Goal: Task Accomplishment & Management: Use online tool/utility

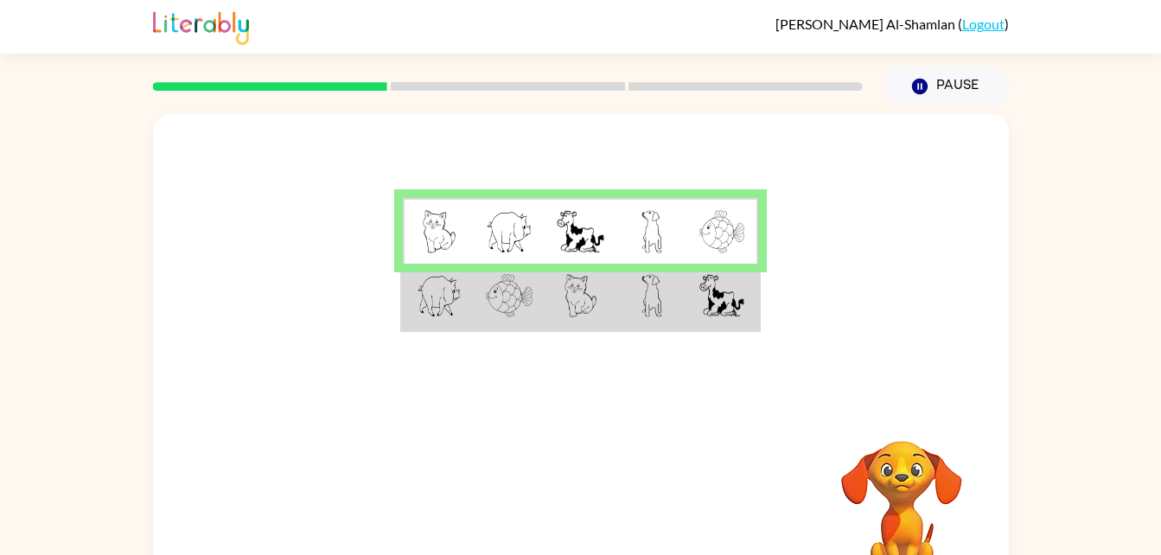
click at [456, 310] on img at bounding box center [439, 295] width 45 height 43
click at [442, 286] on img at bounding box center [439, 295] width 45 height 43
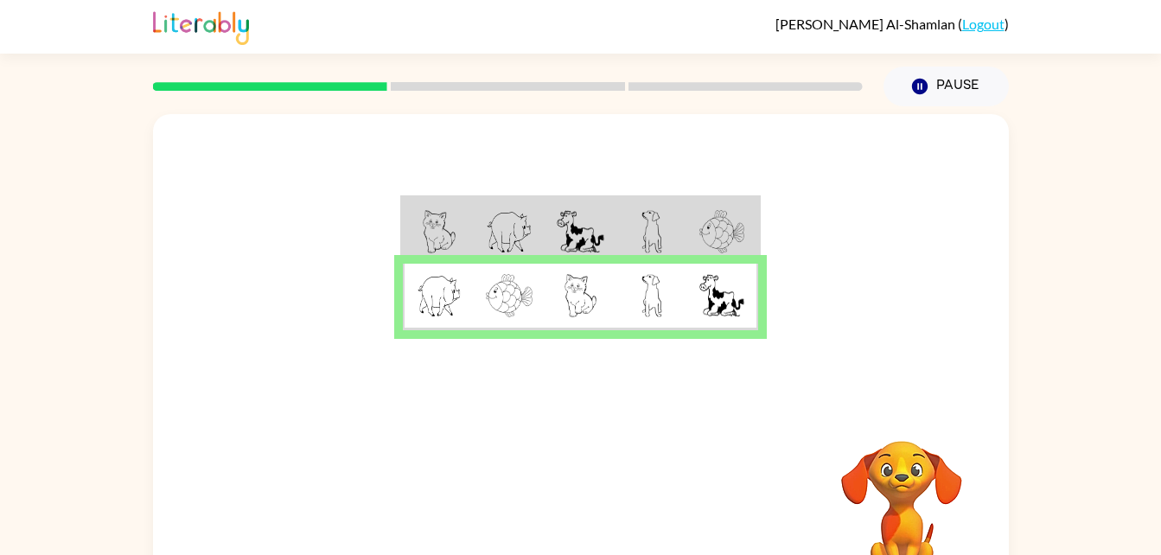
click at [493, 296] on img at bounding box center [509, 295] width 47 height 43
click at [558, 494] on button "button" at bounding box center [581, 510] width 111 height 63
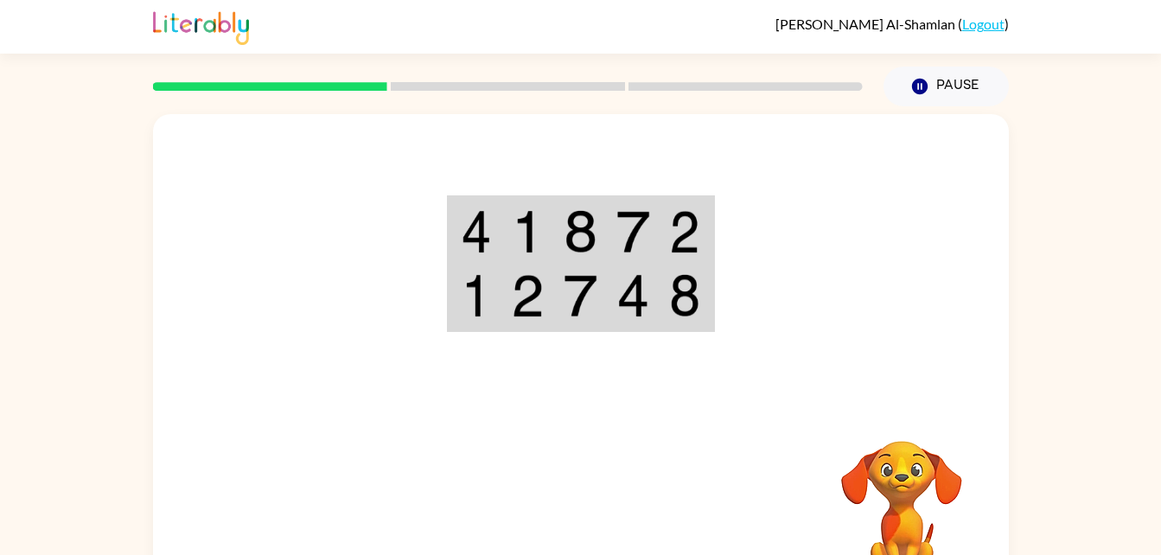
click at [480, 219] on img at bounding box center [476, 231] width 31 height 43
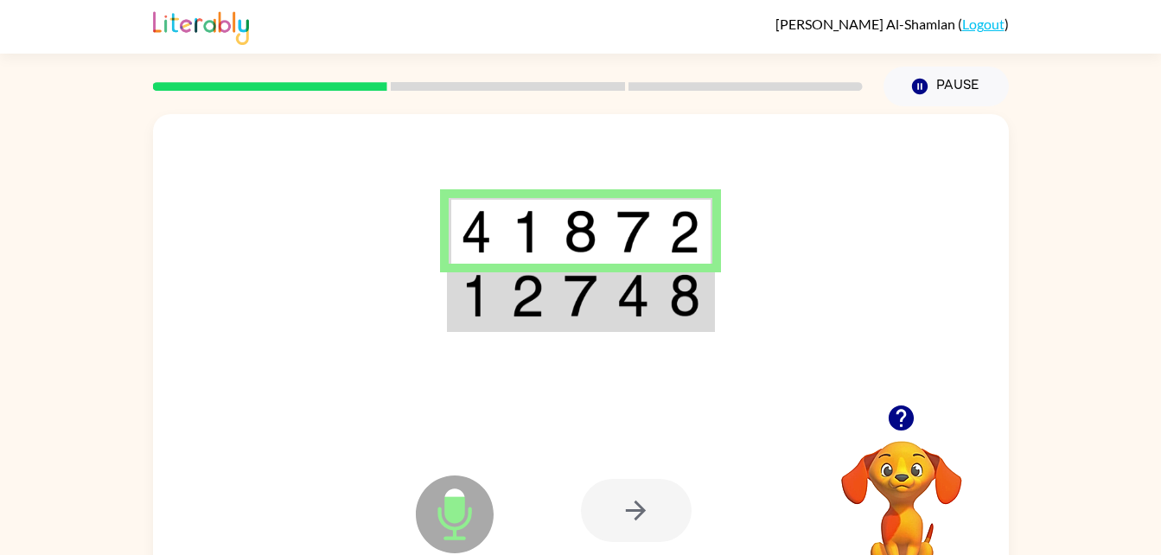
click at [496, 309] on td at bounding box center [475, 297] width 53 height 67
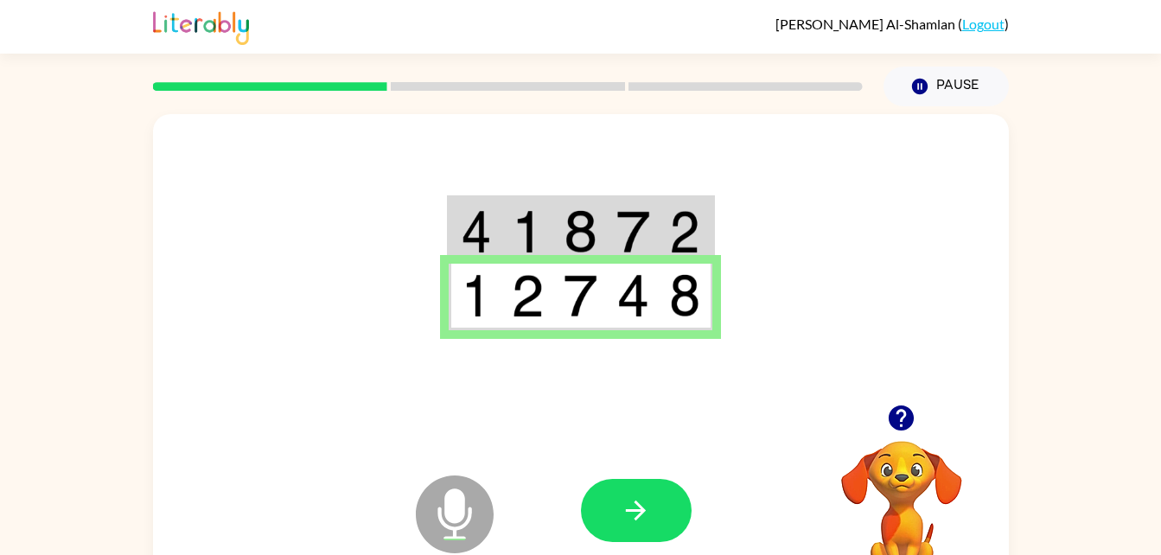
click at [585, 408] on div "Microphone The Microphone is here when it is your turn to talk Your browser mus…" at bounding box center [581, 361] width 856 height 494
click at [619, 499] on button "button" at bounding box center [636, 510] width 111 height 63
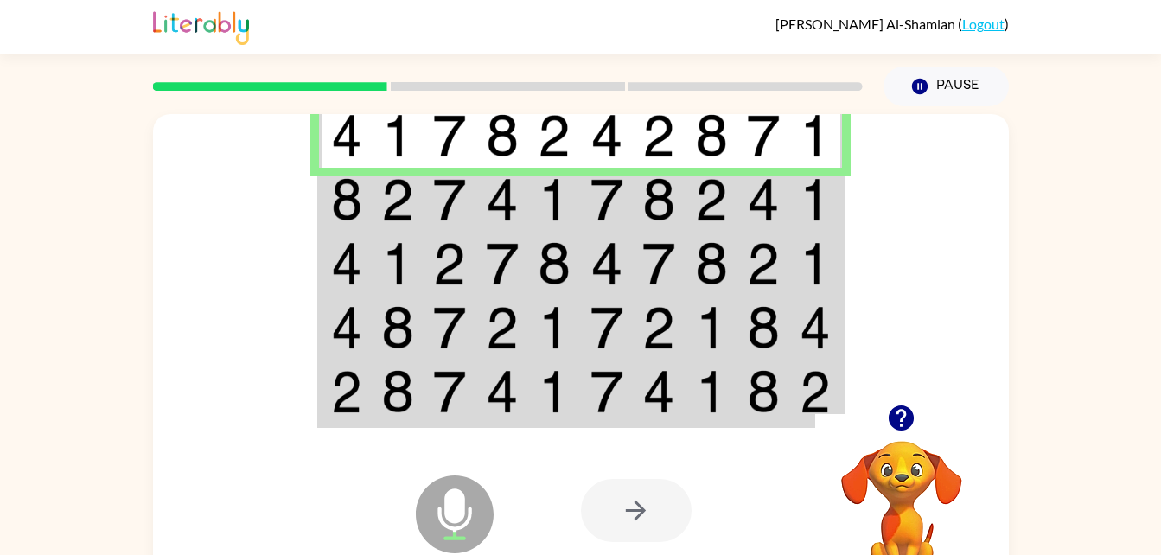
click at [358, 199] on img at bounding box center [346, 199] width 31 height 43
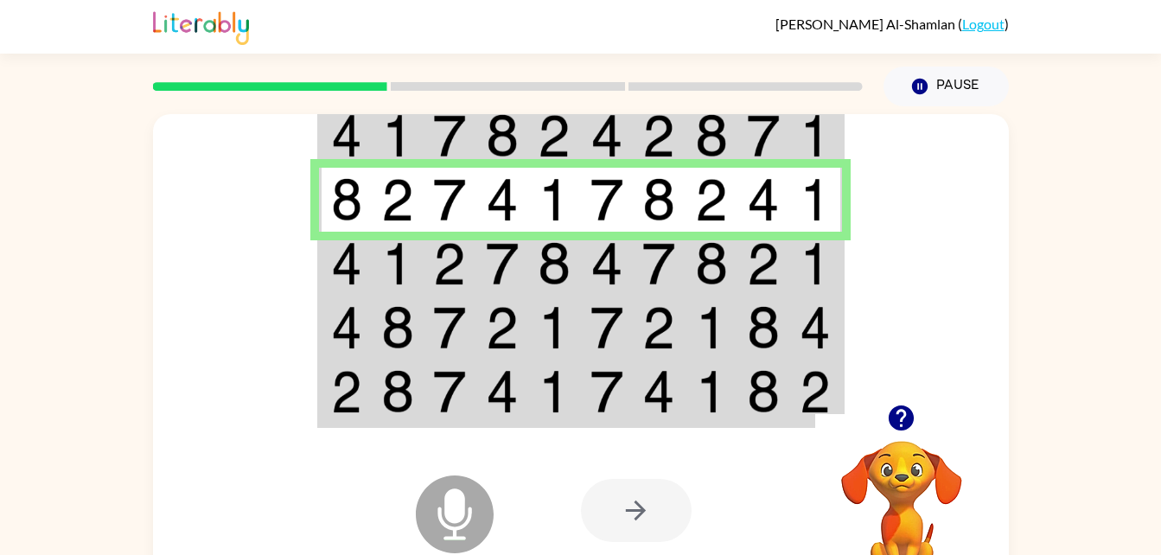
click at [598, 521] on div at bounding box center [636, 510] width 111 height 63
click at [629, 505] on div at bounding box center [636, 510] width 111 height 63
click at [381, 239] on td at bounding box center [398, 264] width 53 height 64
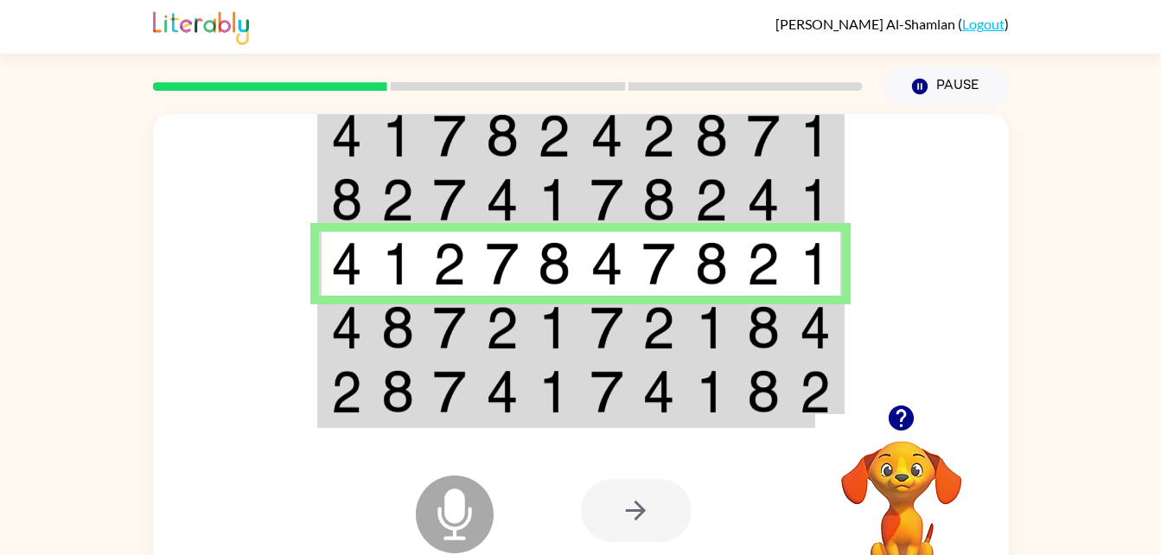
click at [385, 309] on img at bounding box center [397, 327] width 33 height 43
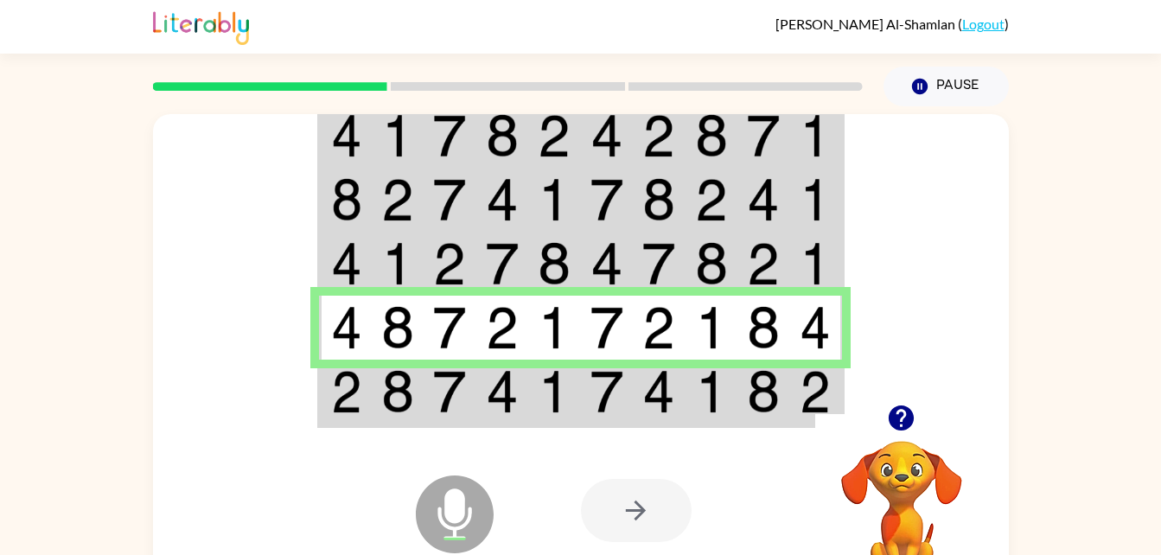
click at [613, 344] on img at bounding box center [606, 327] width 33 height 43
click at [679, 341] on td at bounding box center [659, 328] width 53 height 64
click at [708, 340] on img at bounding box center [711, 327] width 33 height 43
click at [358, 397] on img at bounding box center [346, 391] width 31 height 43
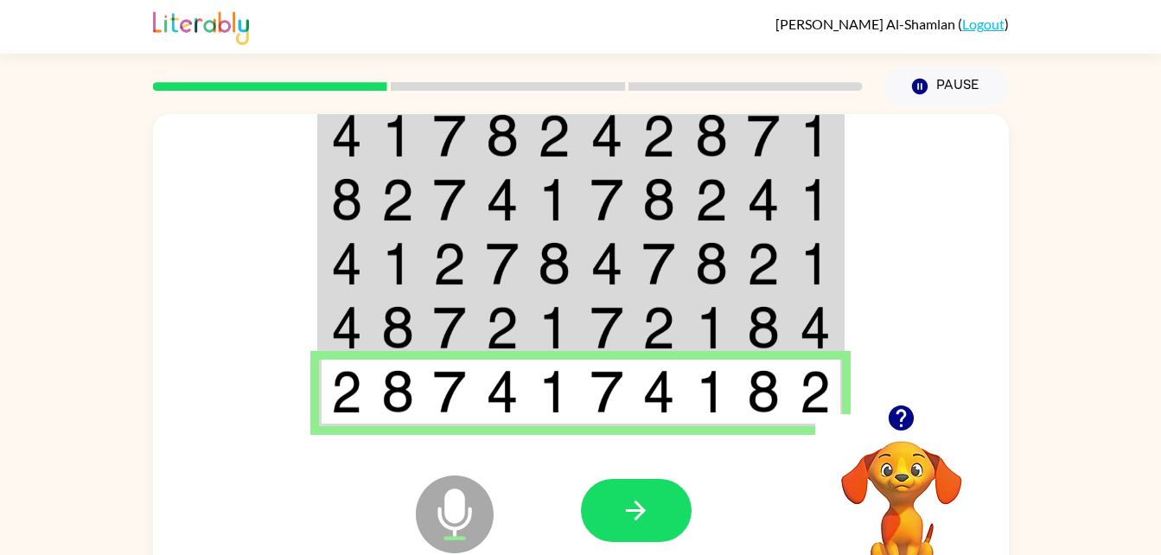
click at [523, 451] on div "Microphone The Microphone is here when it is your turn to talk Your browser mus…" at bounding box center [581, 510] width 856 height 194
click at [233, 350] on div at bounding box center [581, 259] width 856 height 290
click at [454, 393] on img at bounding box center [449, 391] width 33 height 43
click at [372, 540] on div "Microphone The Microphone is here when it is your turn to talk Your browser mus…" at bounding box center [581, 510] width 856 height 194
click at [372, 543] on div "Microphone The Microphone is here when it is your turn to talk Your browser mus…" at bounding box center [581, 510] width 856 height 194
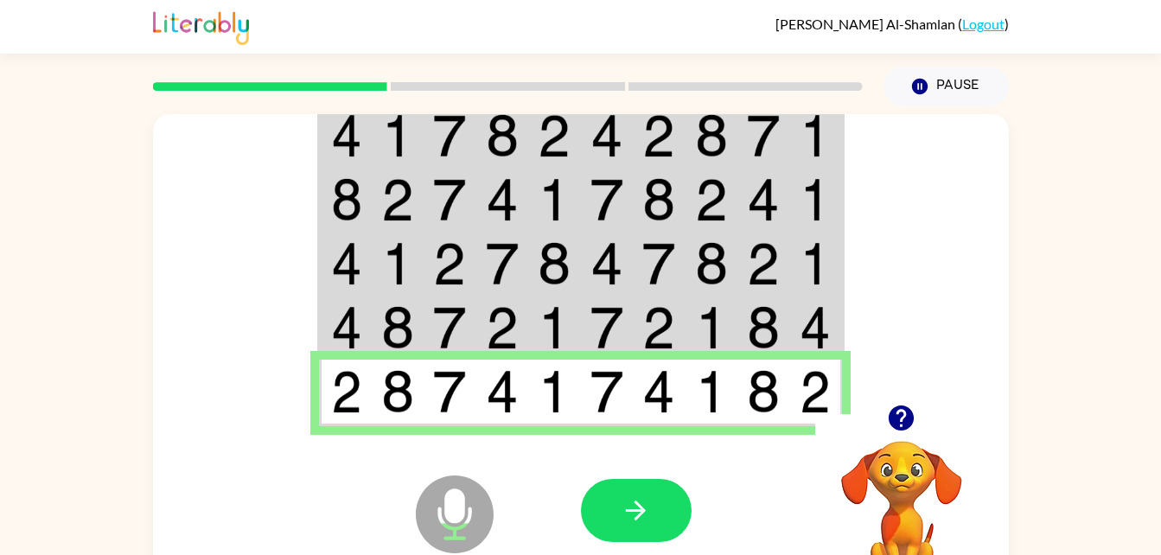
click at [499, 379] on img at bounding box center [502, 391] width 33 height 43
click at [559, 397] on img at bounding box center [554, 391] width 33 height 43
click at [597, 398] on img at bounding box center [606, 391] width 33 height 43
click at [666, 392] on img at bounding box center [658, 391] width 33 height 43
click at [685, 447] on div at bounding box center [708, 510] width 255 height 194
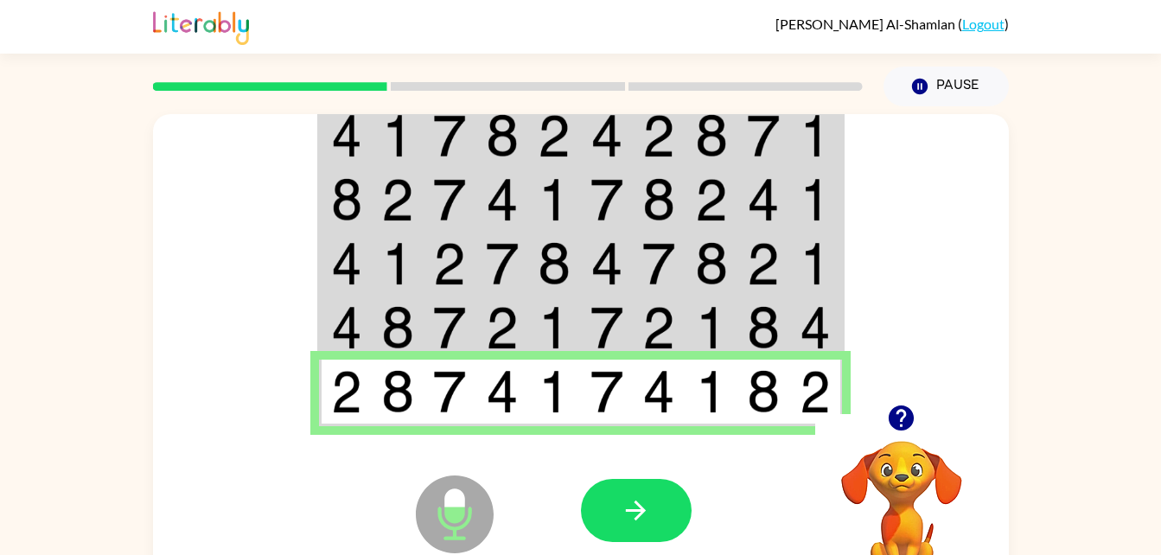
click at [768, 387] on img at bounding box center [763, 391] width 33 height 43
click at [768, 385] on img at bounding box center [763, 391] width 33 height 43
click at [653, 514] on button "button" at bounding box center [636, 510] width 111 height 63
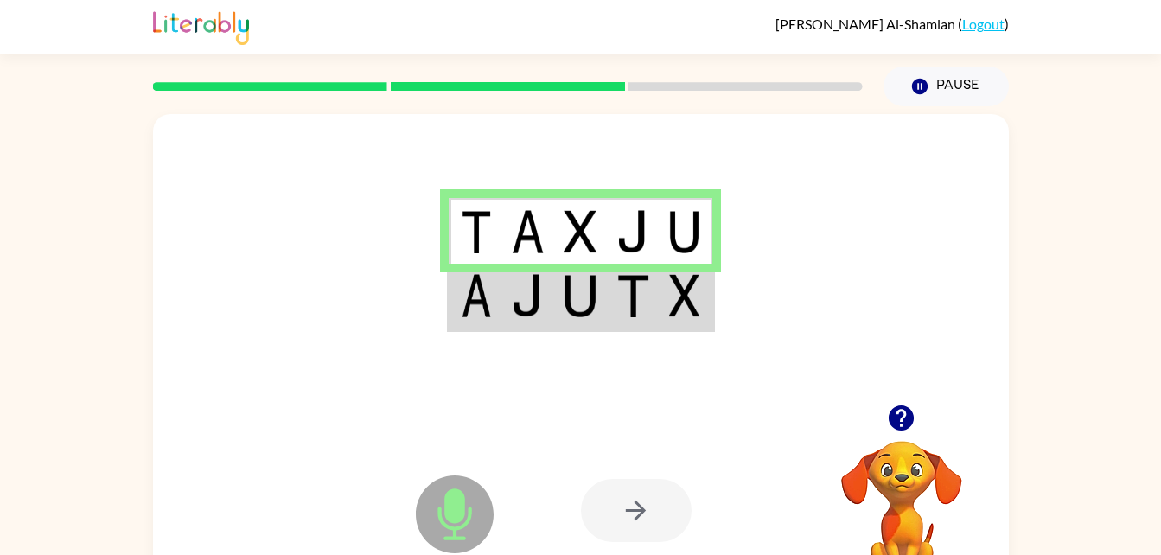
click at [480, 319] on td at bounding box center [475, 297] width 53 height 67
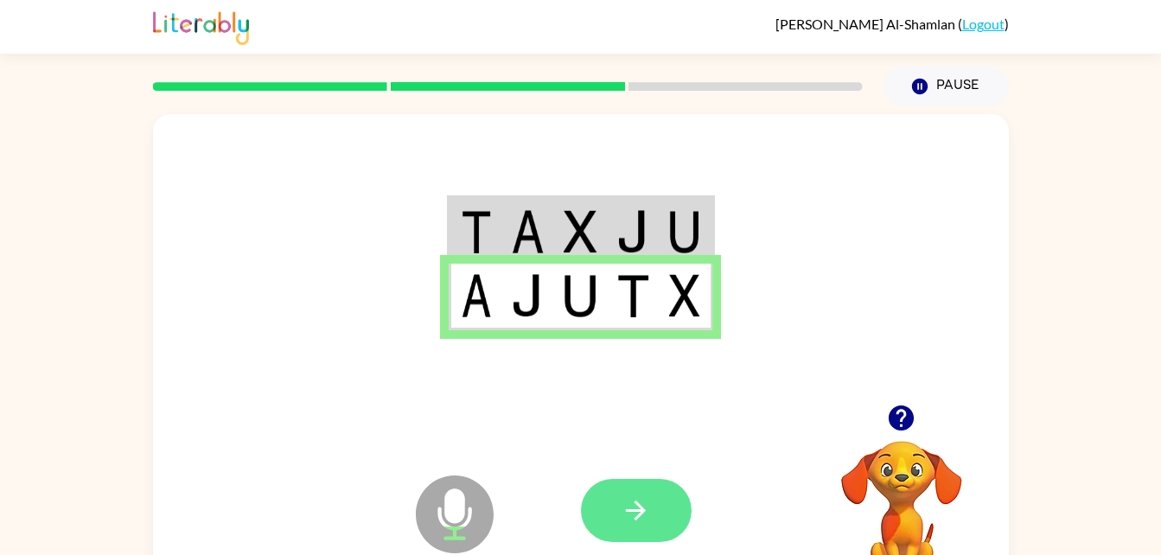
click at [666, 507] on button "button" at bounding box center [636, 510] width 111 height 63
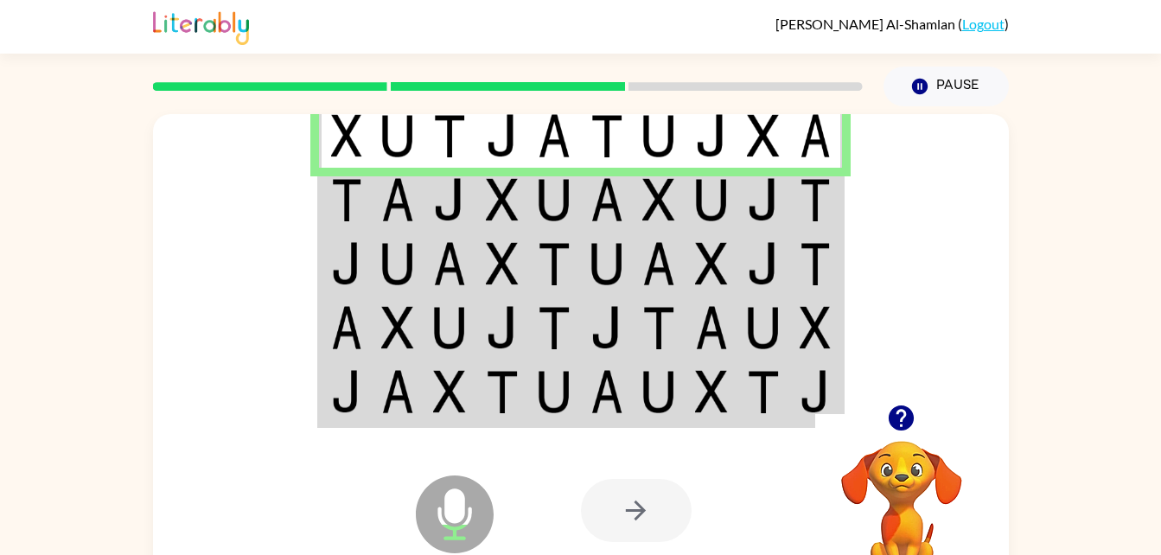
click at [398, 212] on img at bounding box center [397, 199] width 33 height 43
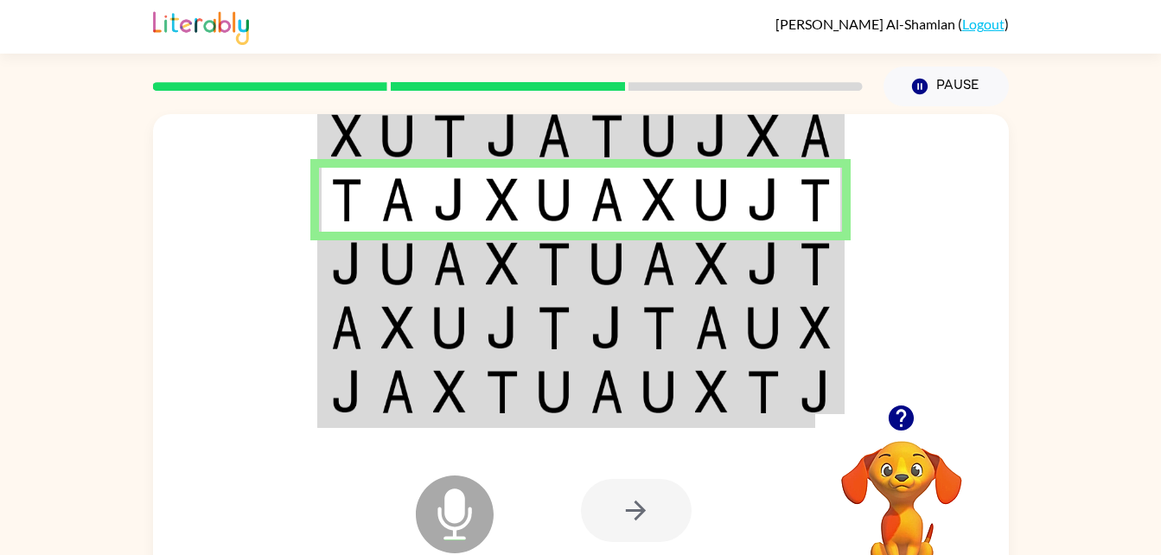
click at [392, 271] on img at bounding box center [397, 263] width 33 height 43
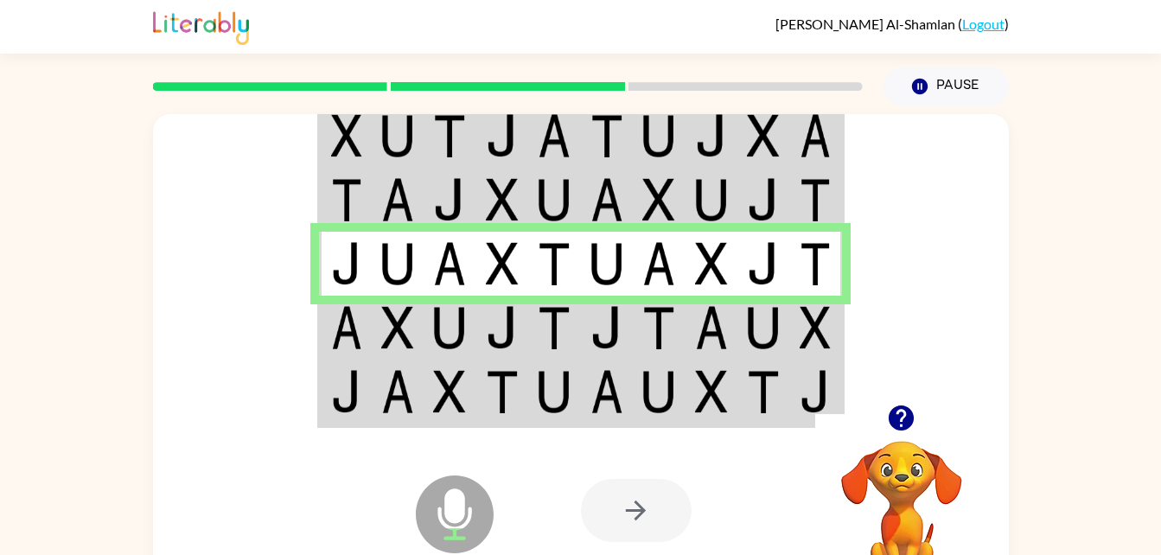
click at [360, 336] on img at bounding box center [346, 327] width 31 height 43
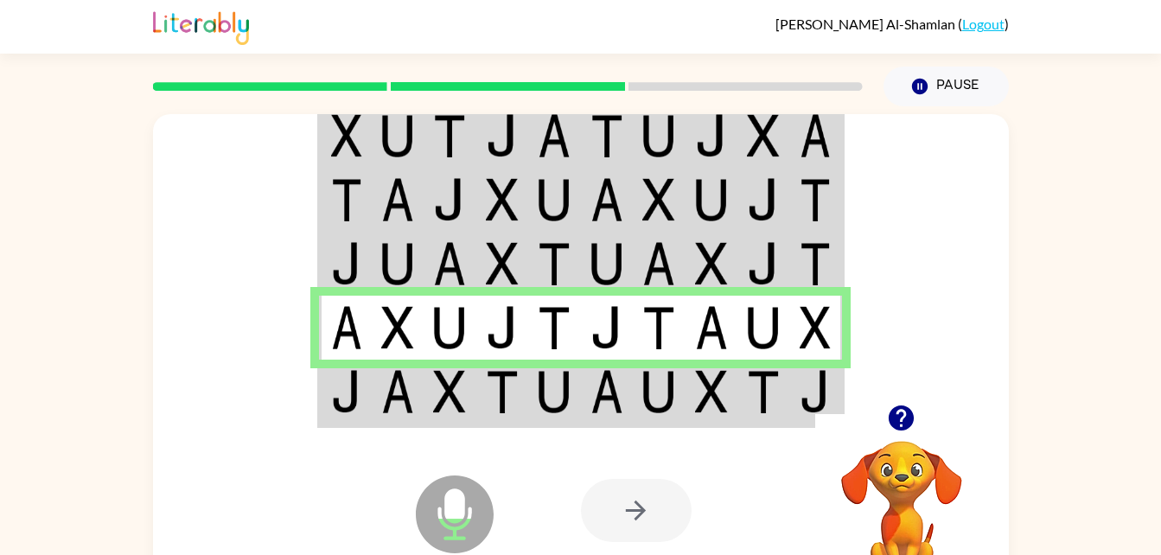
click at [407, 398] on img at bounding box center [397, 391] width 33 height 43
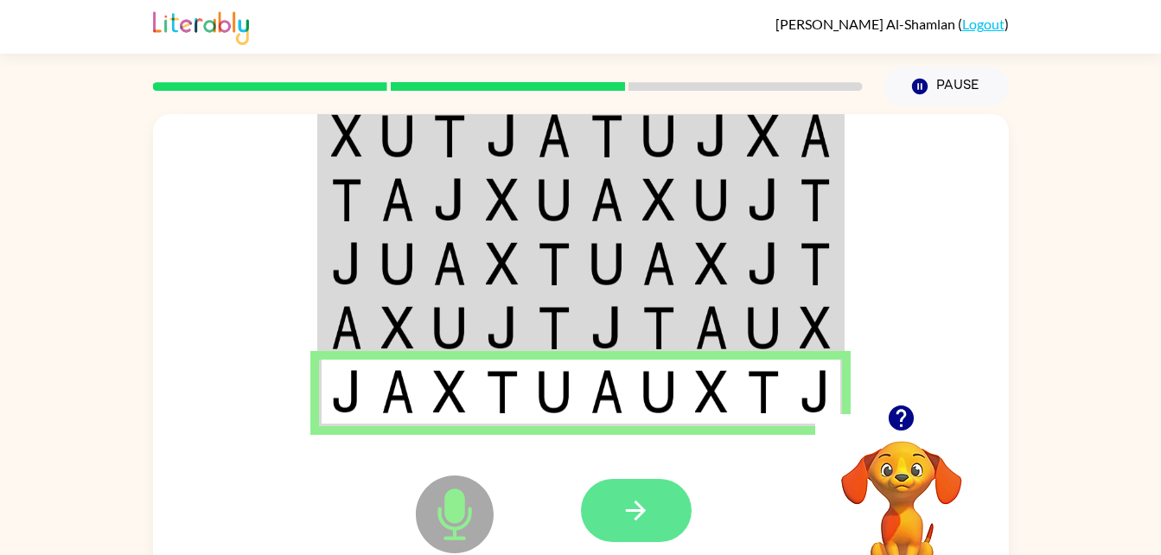
click at [640, 509] on icon "button" at bounding box center [636, 510] width 30 height 30
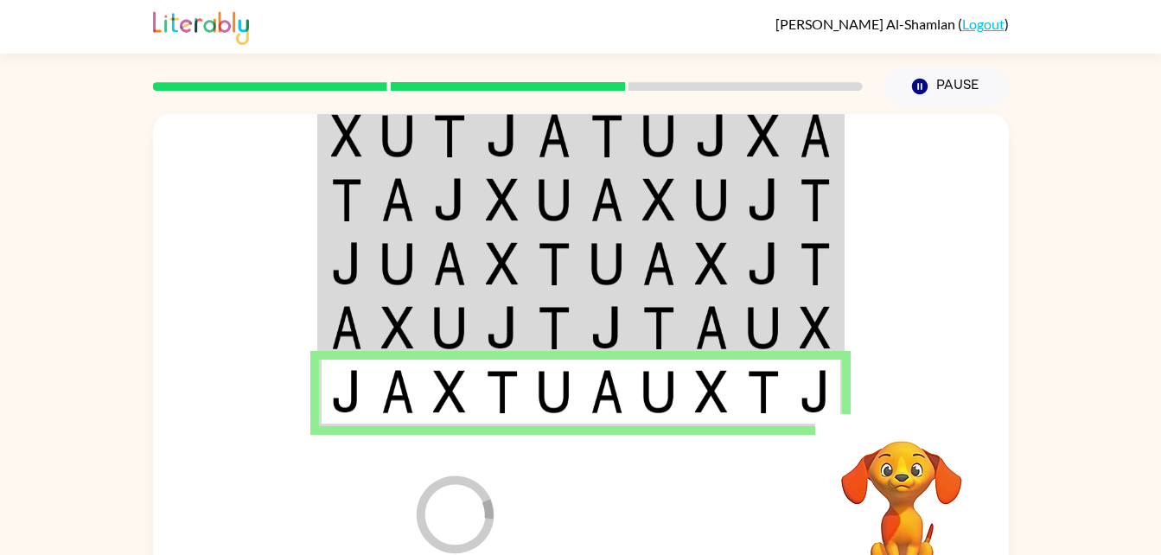
click at [617, 554] on div at bounding box center [708, 510] width 255 height 194
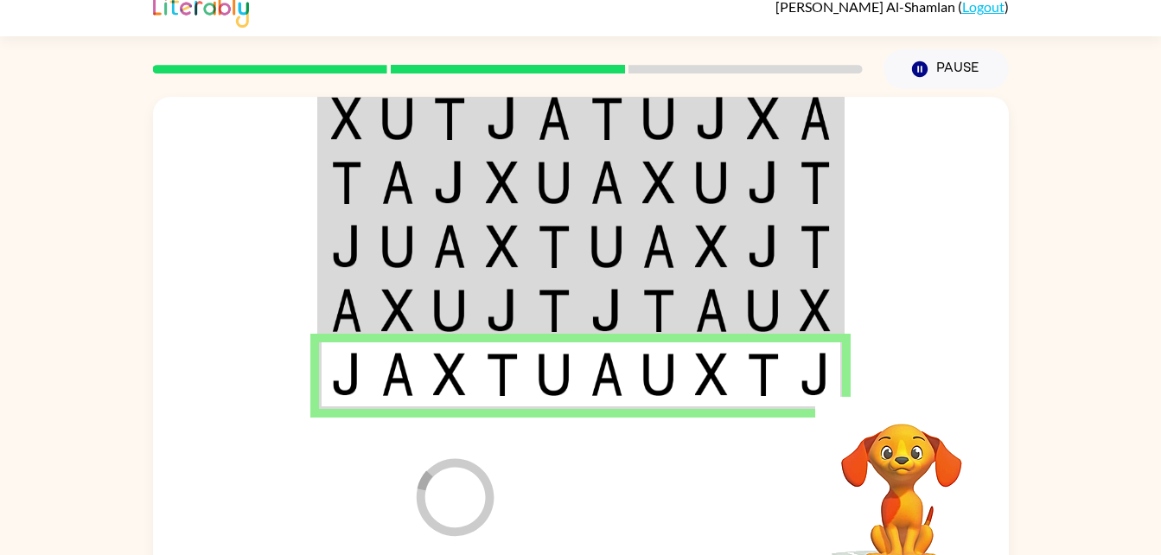
scroll to position [21, 0]
